Goal: Information Seeking & Learning: Learn about a topic

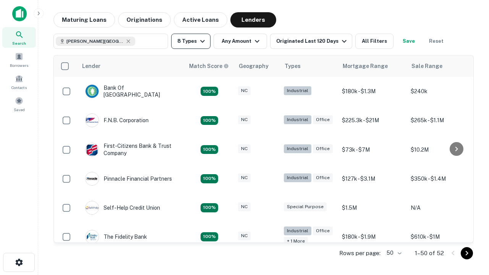
click at [190, 41] on button "8 Types" at bounding box center [190, 41] width 39 height 15
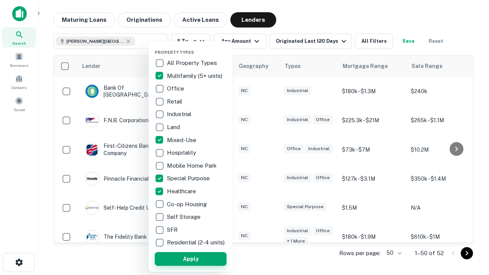
click at [190, 258] on button "Apply" at bounding box center [191, 259] width 72 height 14
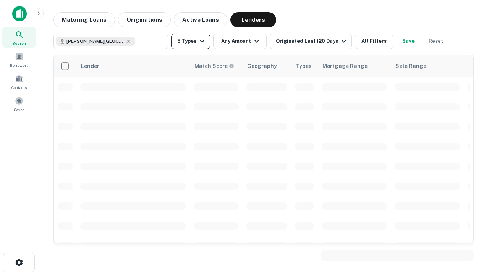
click at [190, 41] on button "5 Types" at bounding box center [190, 41] width 39 height 15
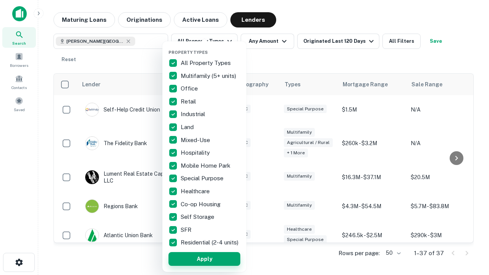
click at [204, 258] on button "Apply" at bounding box center [204, 259] width 72 height 14
